Goal: Task Accomplishment & Management: Manage account settings

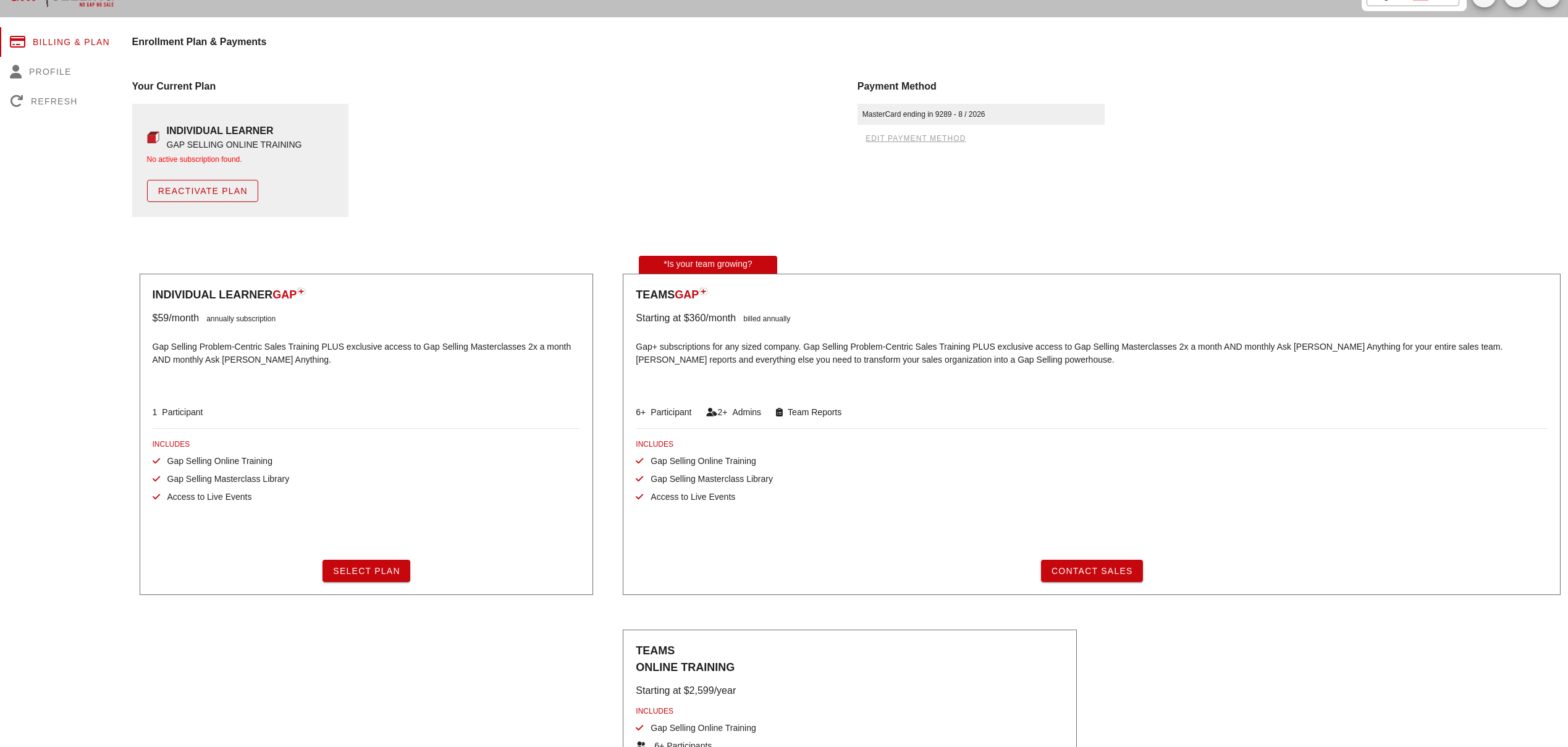
scroll to position [9, 0]
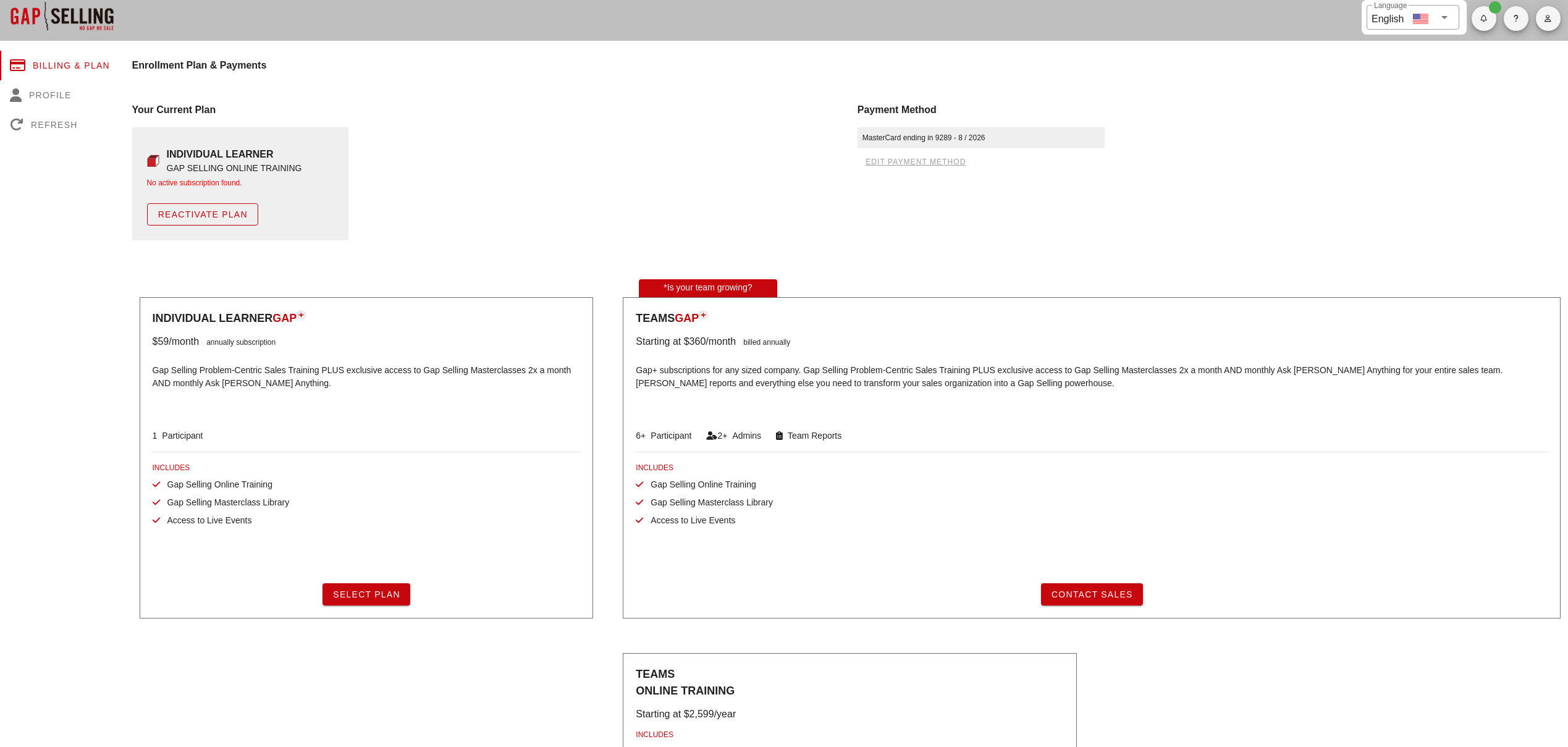
click at [87, 16] on div at bounding box center [61, 16] width 123 height 50
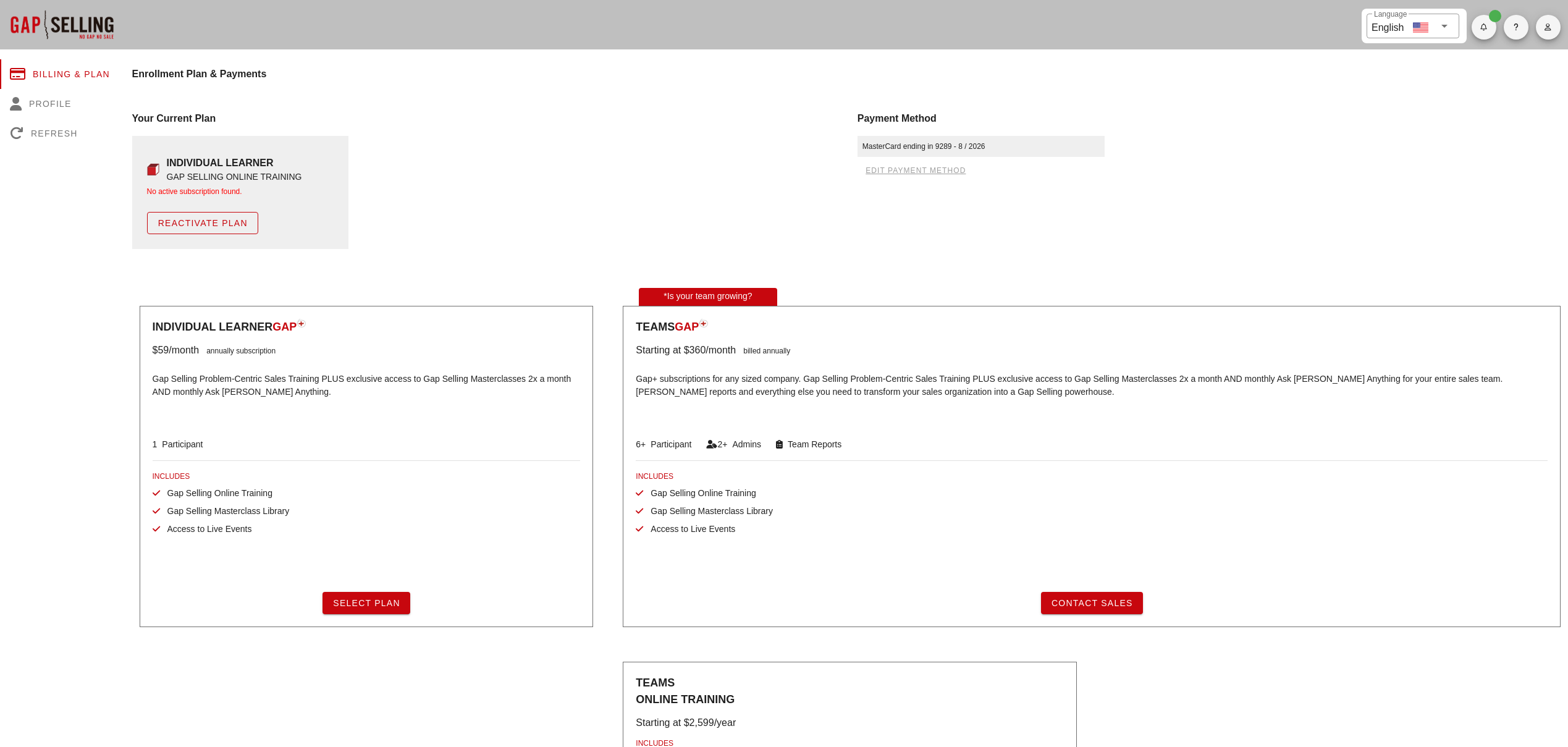
click at [91, 23] on div at bounding box center [61, 25] width 123 height 50
click at [904, 171] on span "edit payment method" at bounding box center [915, 170] width 101 height 9
drag, startPoint x: 152, startPoint y: 347, endPoint x: 198, endPoint y: 348, distance: 46.0
click at [198, 348] on div "$59 /month annually subscription" at bounding box center [367, 350] width 428 height 15
copy div "$59 /month"
